Goal: Task Accomplishment & Management: Complete application form

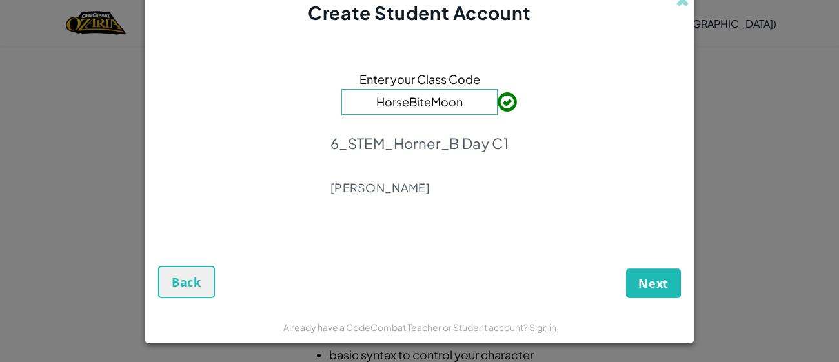
scroll to position [5, 0]
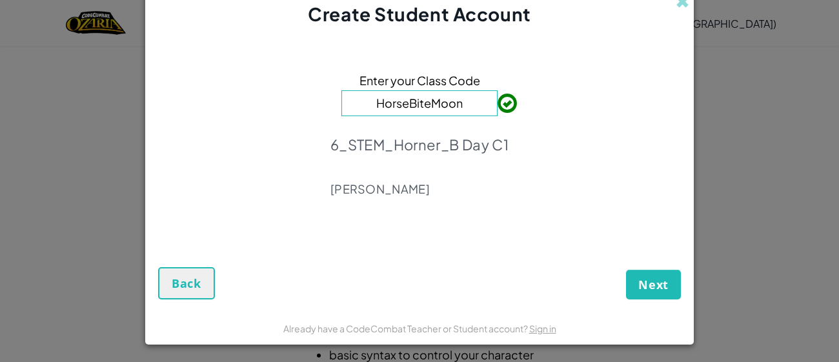
click at [634, 263] on div "Next Back" at bounding box center [419, 267] width 523 height 63
click at [641, 277] on span "Next" at bounding box center [653, 284] width 30 height 15
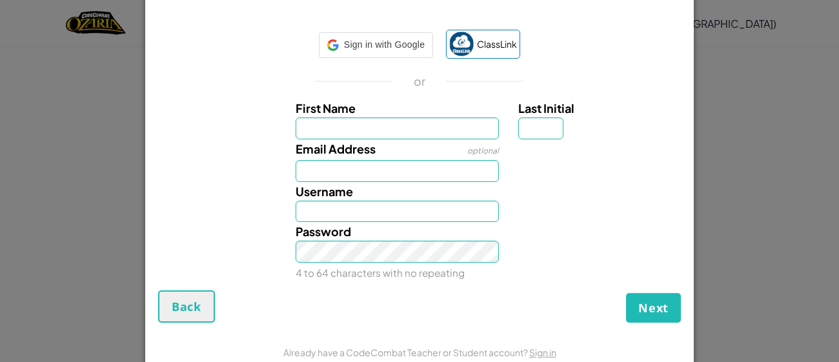
scroll to position [0, 0]
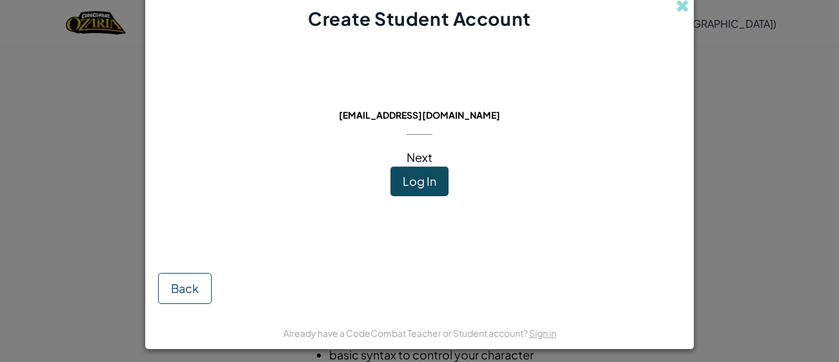
click at [401, 186] on button "Log In" at bounding box center [419, 182] width 58 height 30
